Goal: Register for event/course

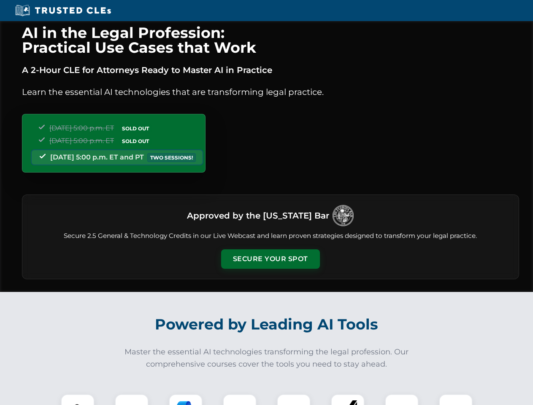
click at [270, 259] on button "Secure Your Spot" at bounding box center [270, 258] width 99 height 19
click at [78, 400] on img at bounding box center [77, 411] width 24 height 24
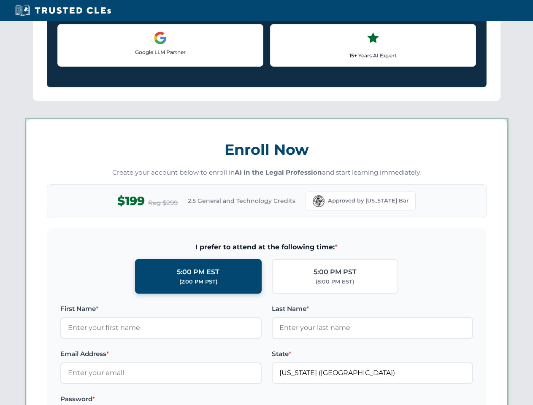
click at [186, 400] on label "Password *" at bounding box center [160, 399] width 201 height 10
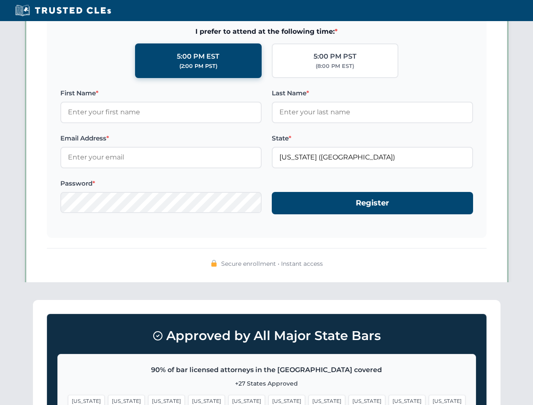
click at [389, 400] on span "[US_STATE]" at bounding box center [407, 401] width 37 height 12
